Goal: Task Accomplishment & Management: Manage account settings

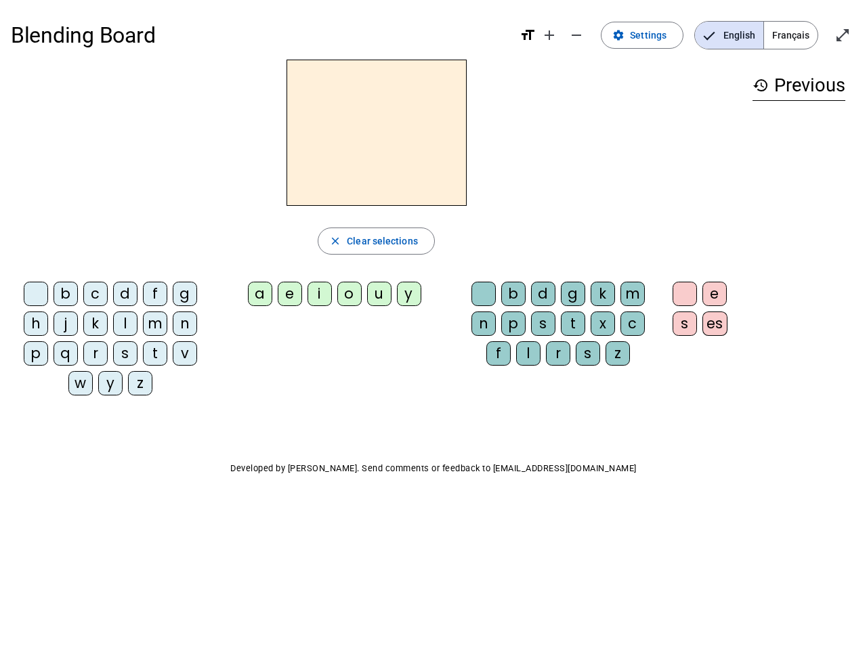
click at [550, 35] on mat-icon "add" at bounding box center [549, 35] width 16 height 16
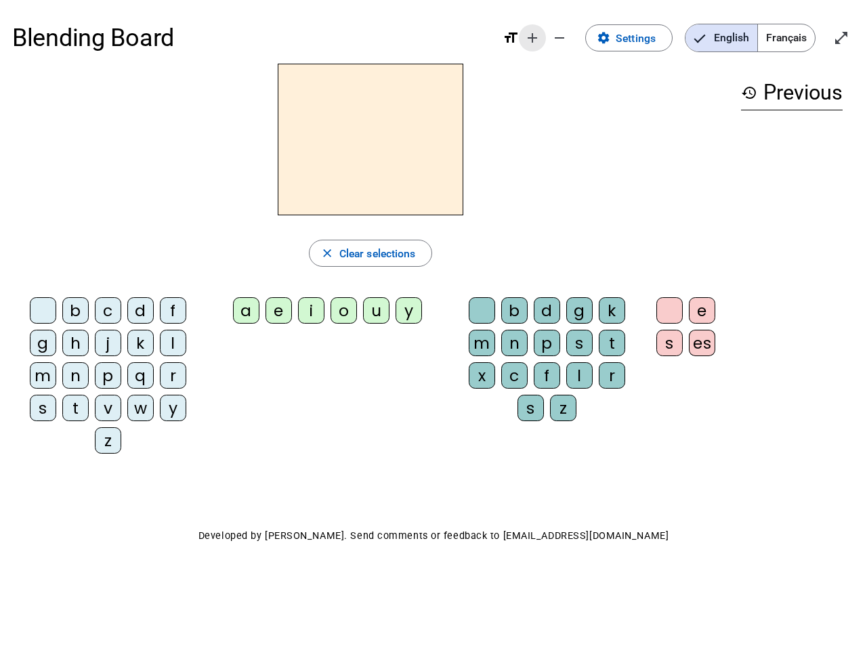
click at [577, 35] on div "Blending Board format_size add remove settings Settings English Français open_i…" at bounding box center [433, 37] width 843 height 51
click at [643, 35] on span "Settings" at bounding box center [636, 38] width 40 height 18
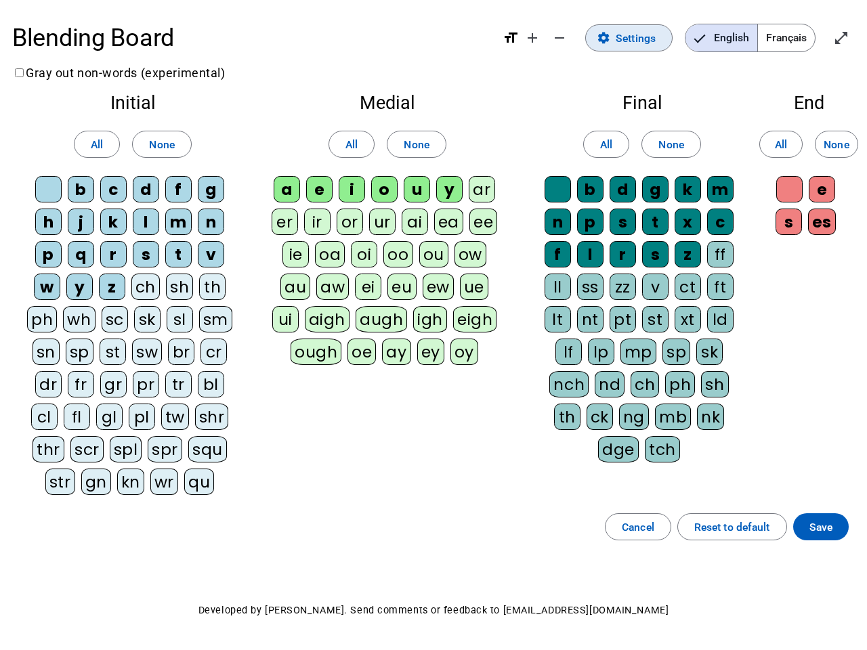
click at [729, 35] on span "English" at bounding box center [722, 37] width 72 height 27
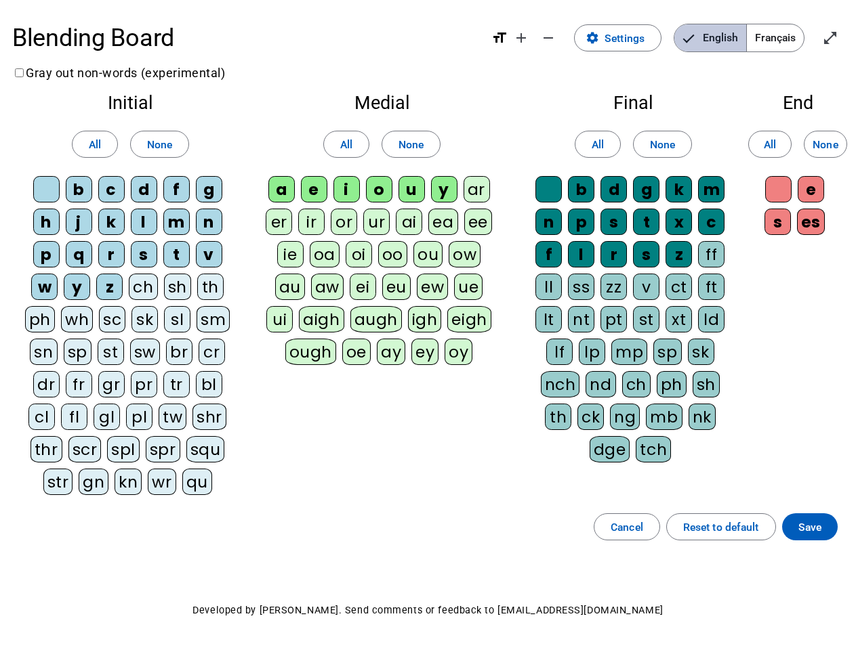
click at [791, 35] on span "Français" at bounding box center [775, 37] width 57 height 27
click at [791, 35] on span "Français" at bounding box center [764, 37] width 77 height 27
click at [843, 35] on span "Enter full screen" at bounding box center [830, 38] width 33 height 33
click at [376, 241] on letter-bubble "oi" at bounding box center [362, 257] width 33 height 33
click at [39, 297] on div "w" at bounding box center [44, 287] width 26 height 26
